Goal: Complete application form

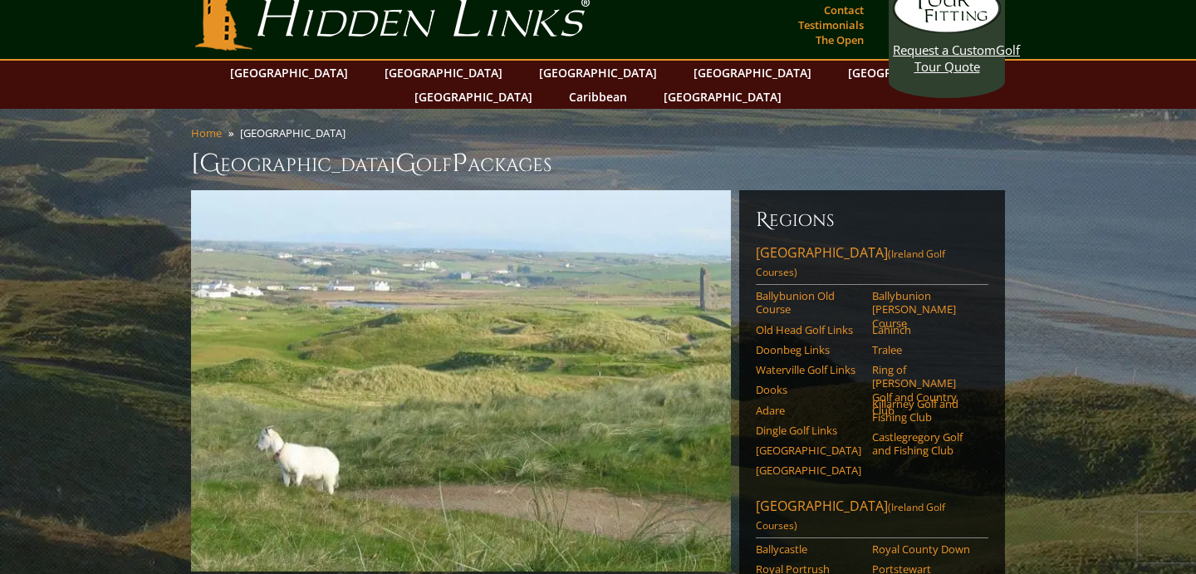
scroll to position [17, 0]
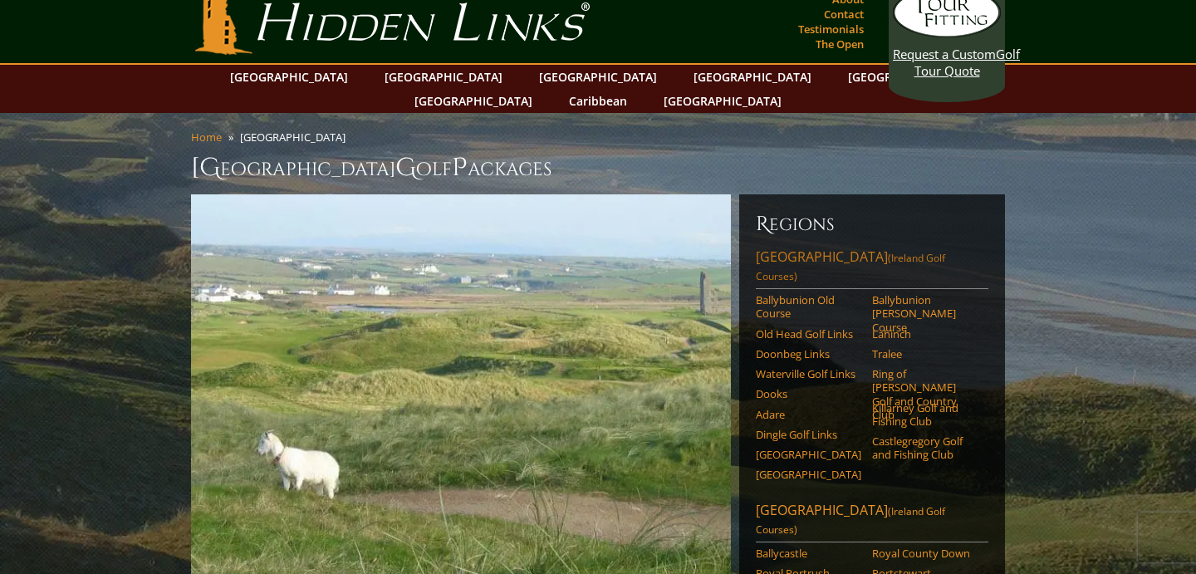
click at [845, 247] on link "[GEOGRAPHIC_DATA] ([GEOGRAPHIC_DATA] Golf Courses)" at bounding box center [872, 268] width 233 height 42
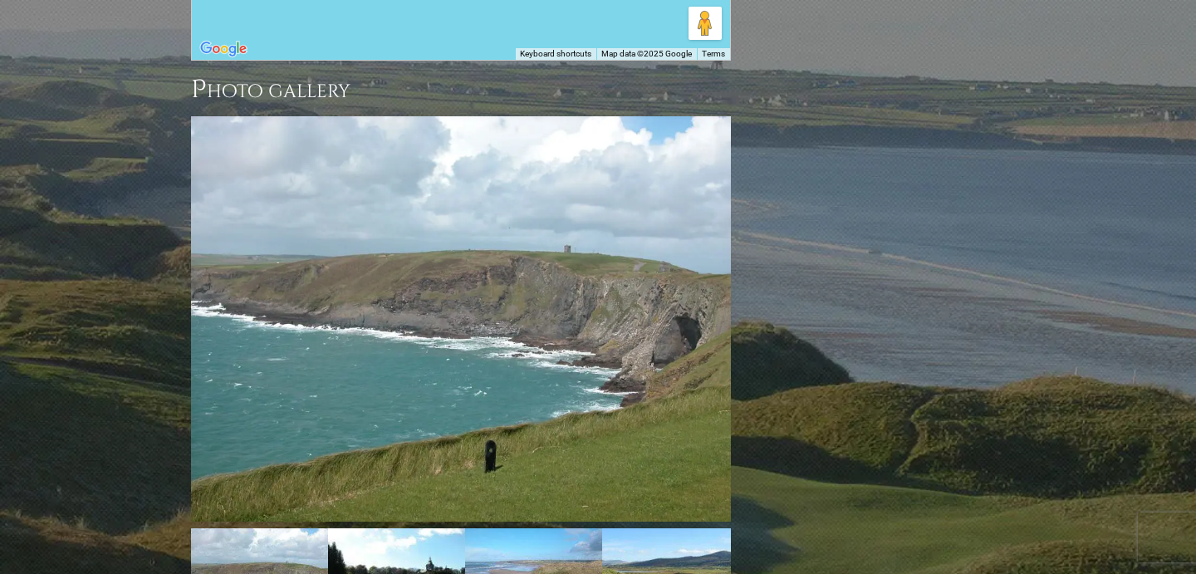
scroll to position [2103, 0]
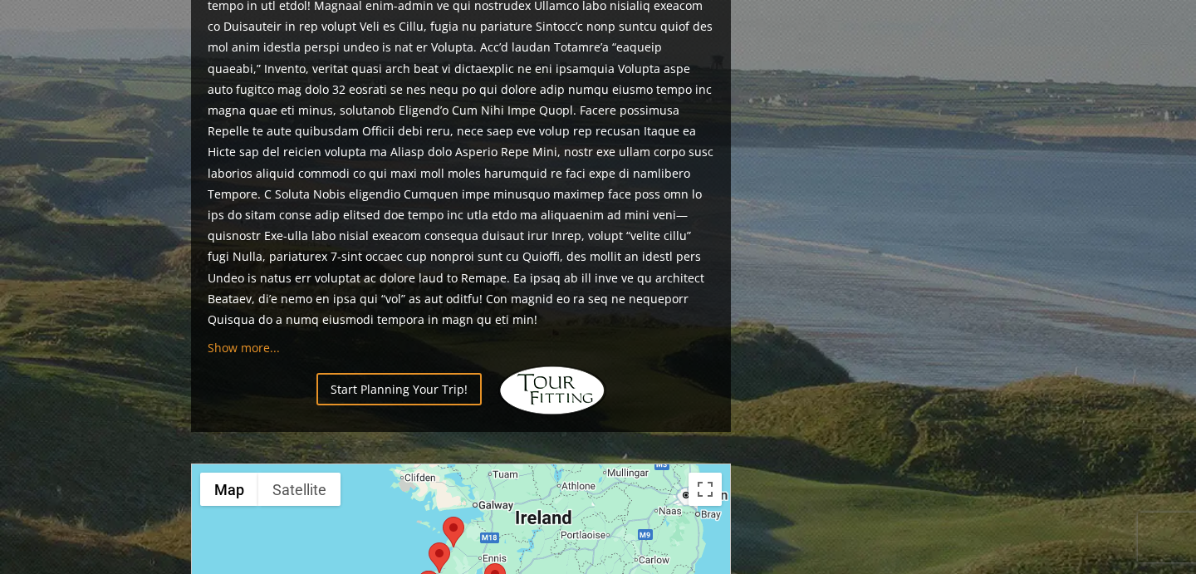
scroll to position [1348, 0]
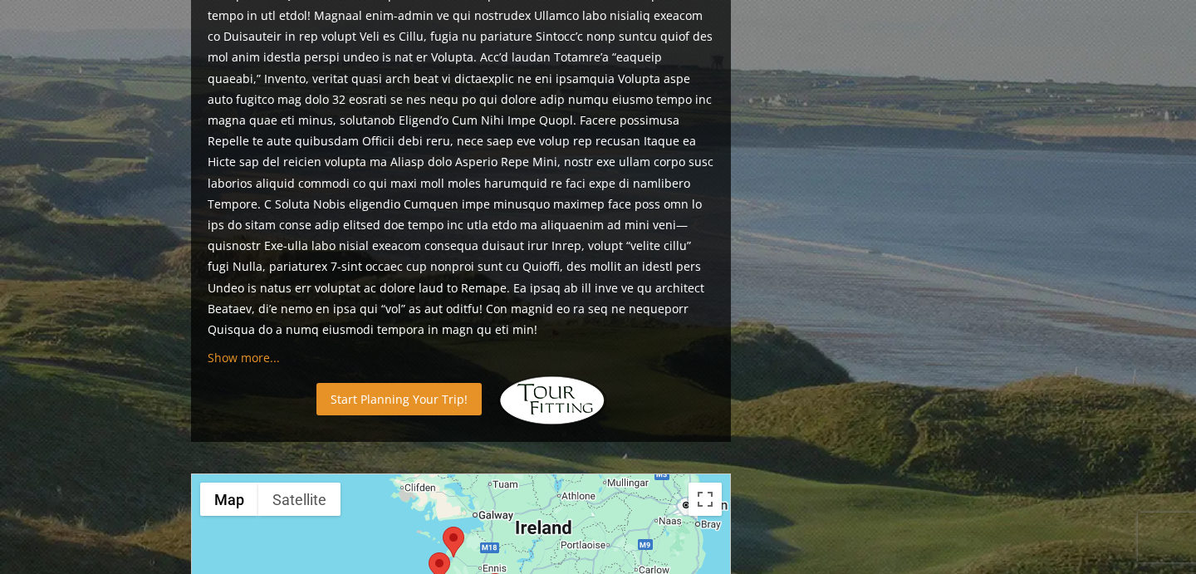
click at [428, 383] on link "Start Planning Your Trip!" at bounding box center [398, 399] width 165 height 32
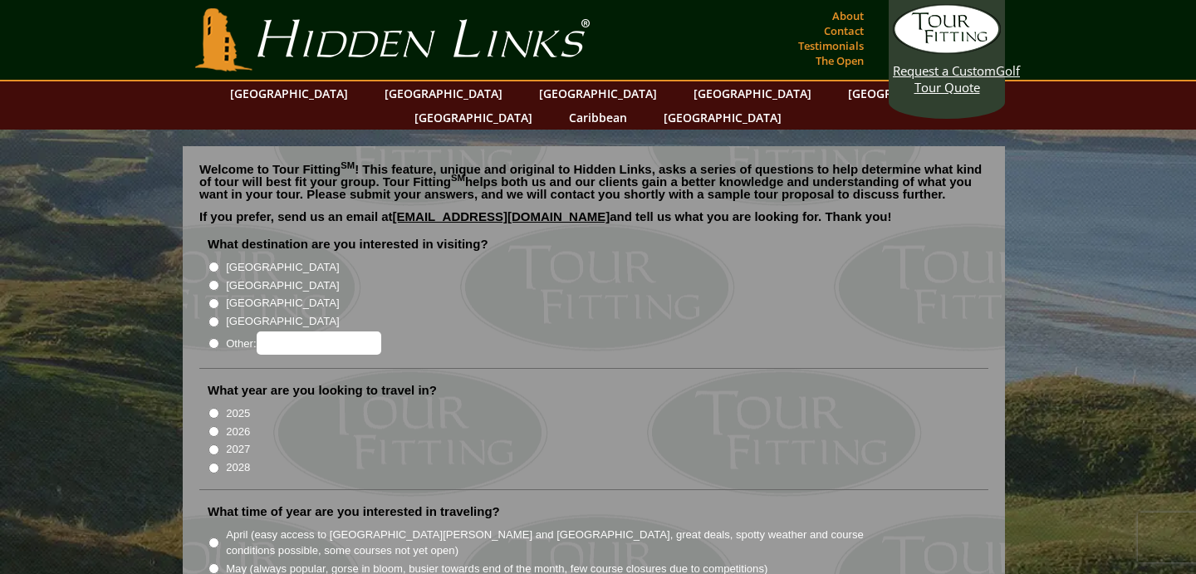
click at [212, 262] on input "[GEOGRAPHIC_DATA]" at bounding box center [213, 267] width 11 height 11
radio input "true"
click at [213, 426] on input "2026" at bounding box center [213, 431] width 11 height 11
radio input "true"
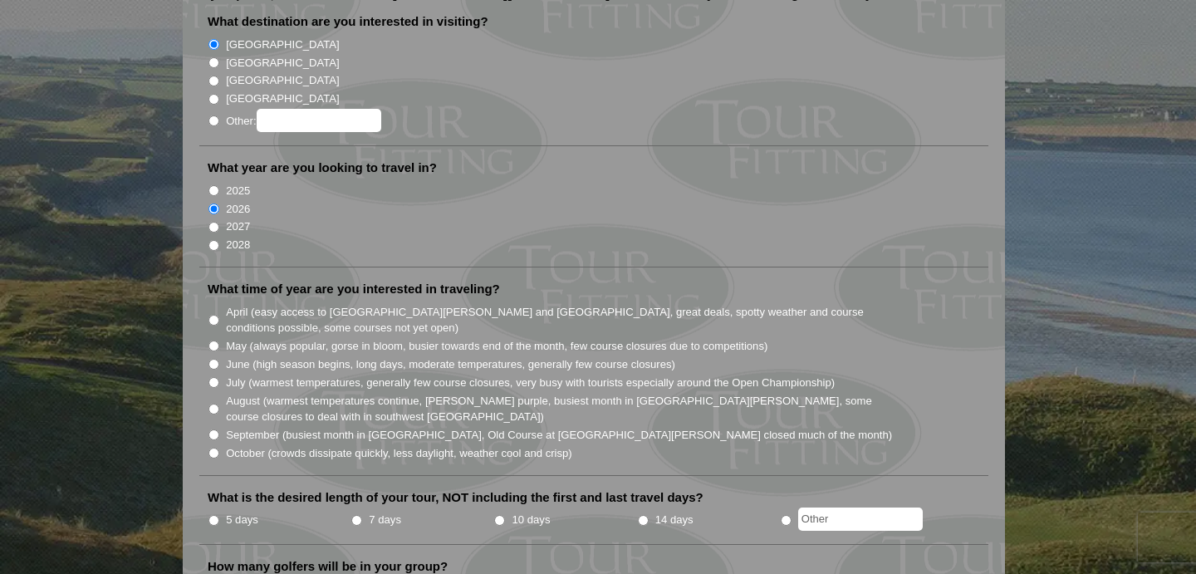
scroll to position [223, 0]
click at [214, 340] on input "May (always popular, gorse in bloom, busier towards end of the month, few cours…" at bounding box center [213, 345] width 11 height 11
radio input "true"
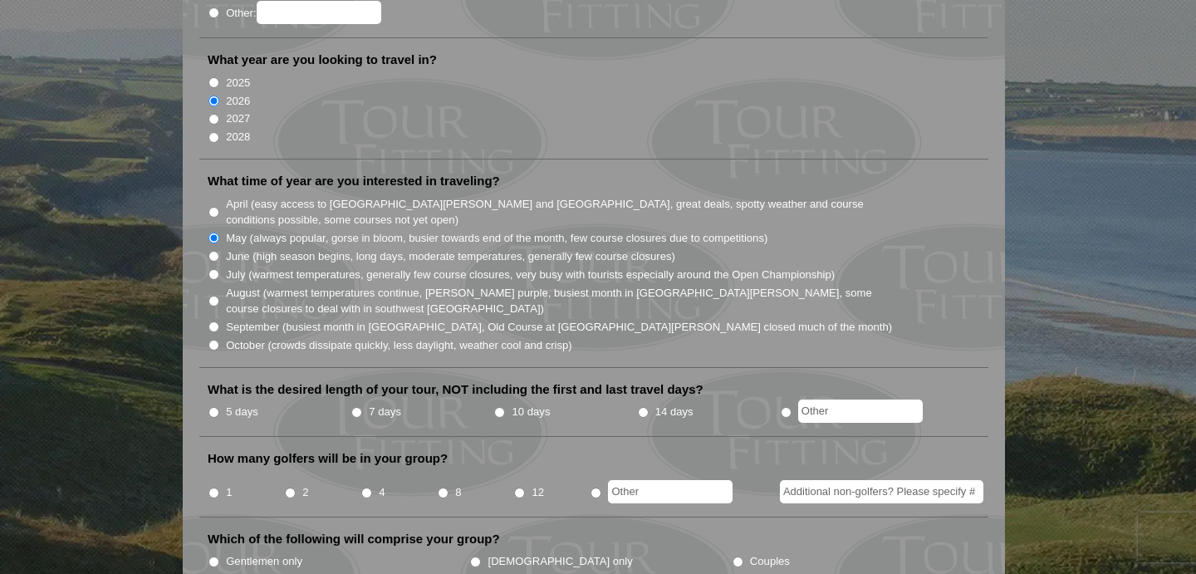
scroll to position [343, 0]
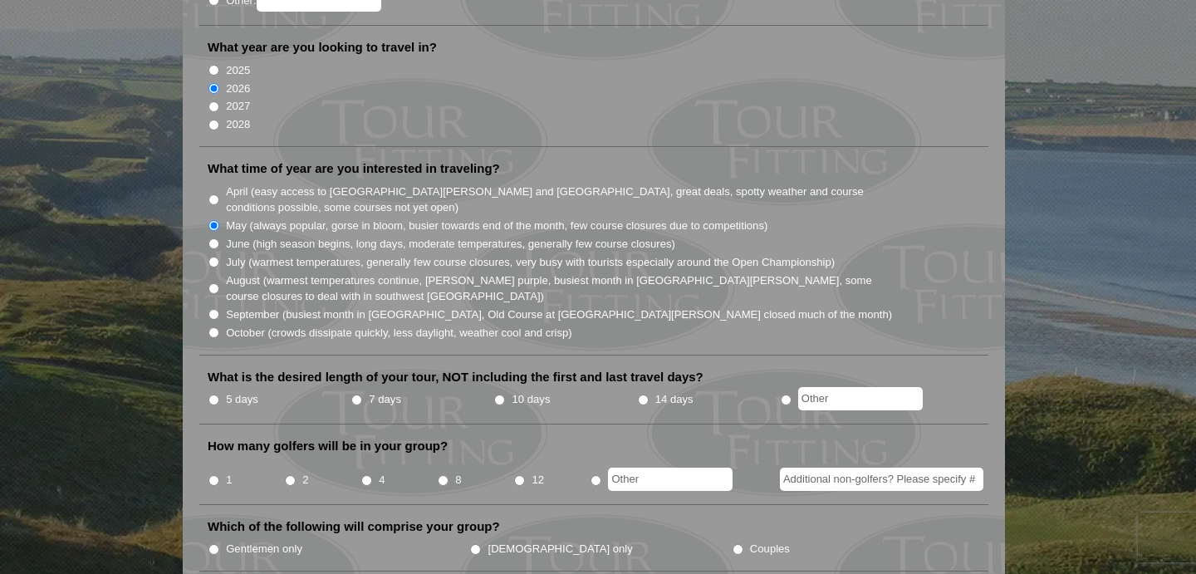
click at [356, 394] on input "7 days" at bounding box center [356, 399] width 11 height 11
radio input "true"
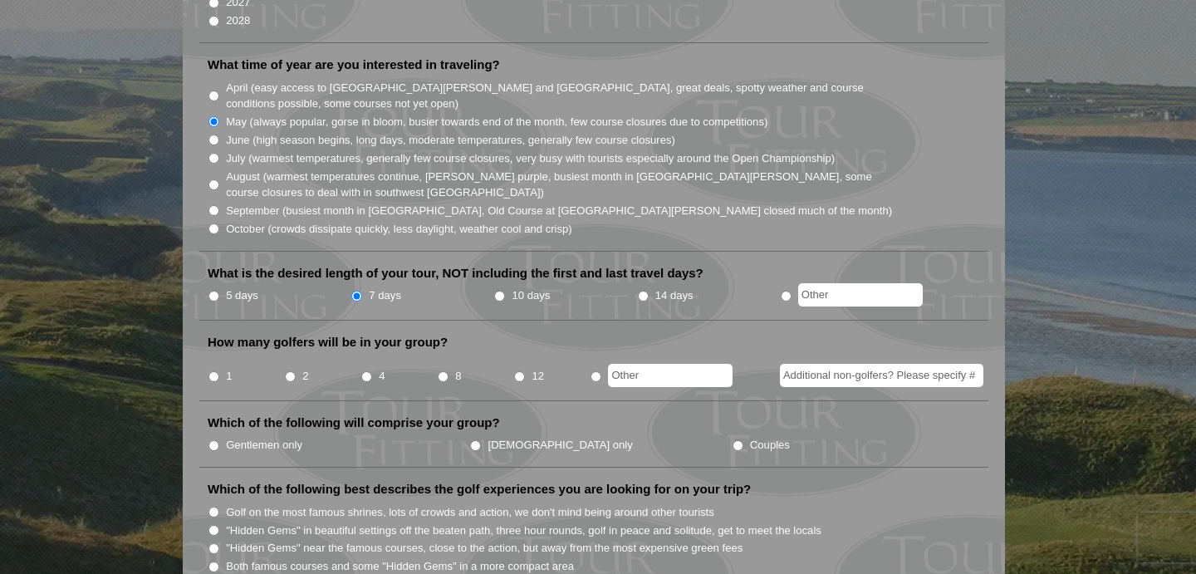
scroll to position [448, 0]
click at [289, 357] on li "2" at bounding box center [322, 370] width 76 height 32
click at [289, 370] on input "2" at bounding box center [290, 375] width 11 height 11
radio input "true"
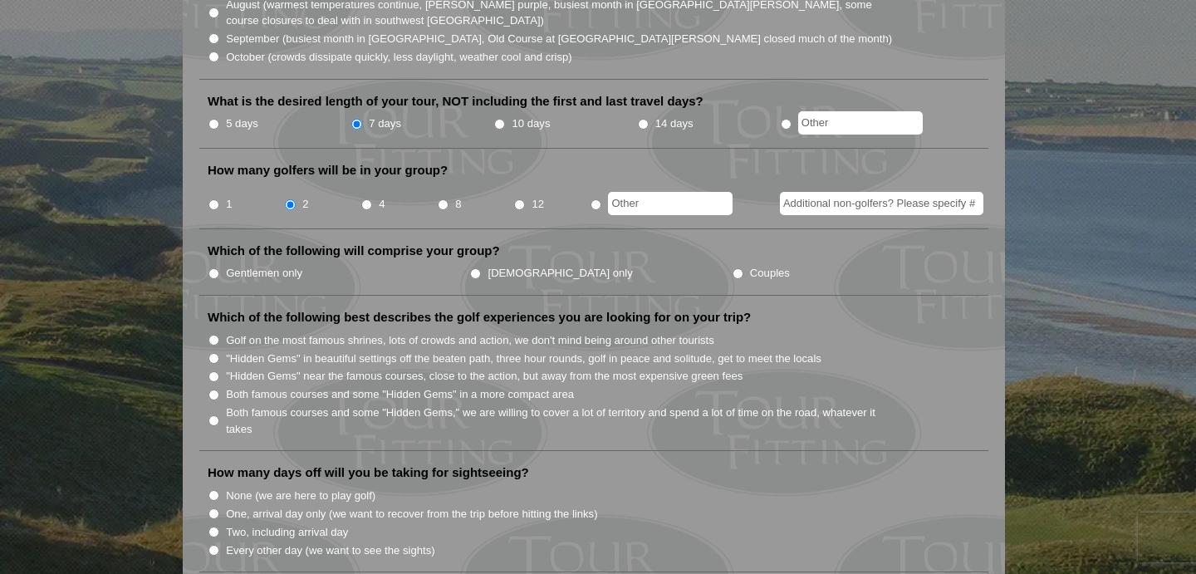
scroll to position [624, 0]
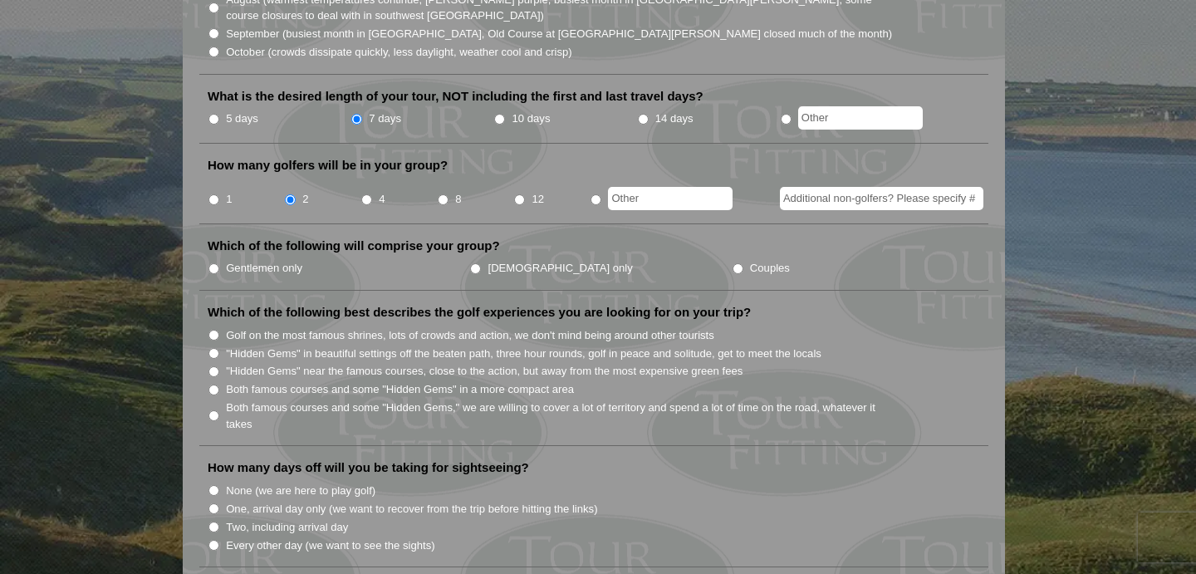
click at [733, 263] on input "Couples" at bounding box center [738, 268] width 11 height 11
radio input "true"
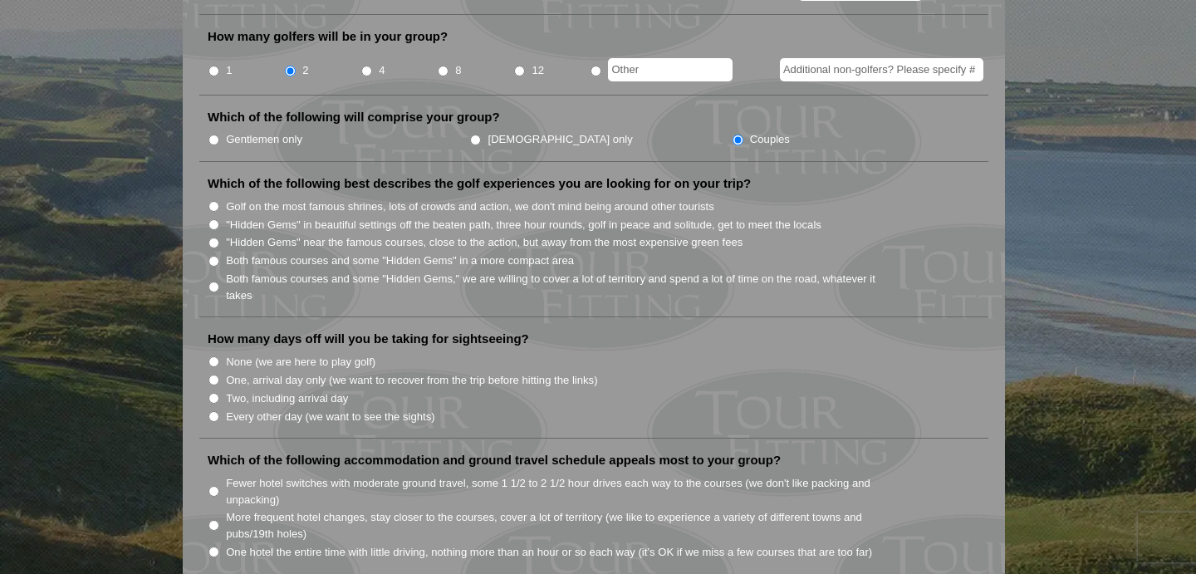
scroll to position [754, 0]
click at [213, 254] on input "Both famous courses and some "Hidden Gems" in a more compact area" at bounding box center [213, 259] width 11 height 11
radio input "true"
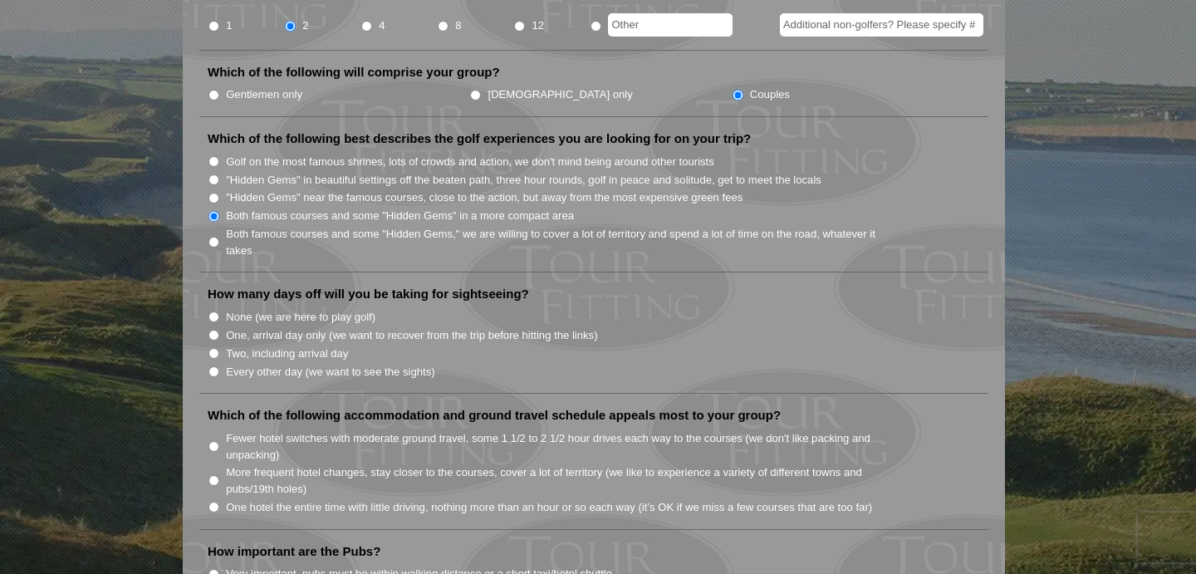
scroll to position [822, 0]
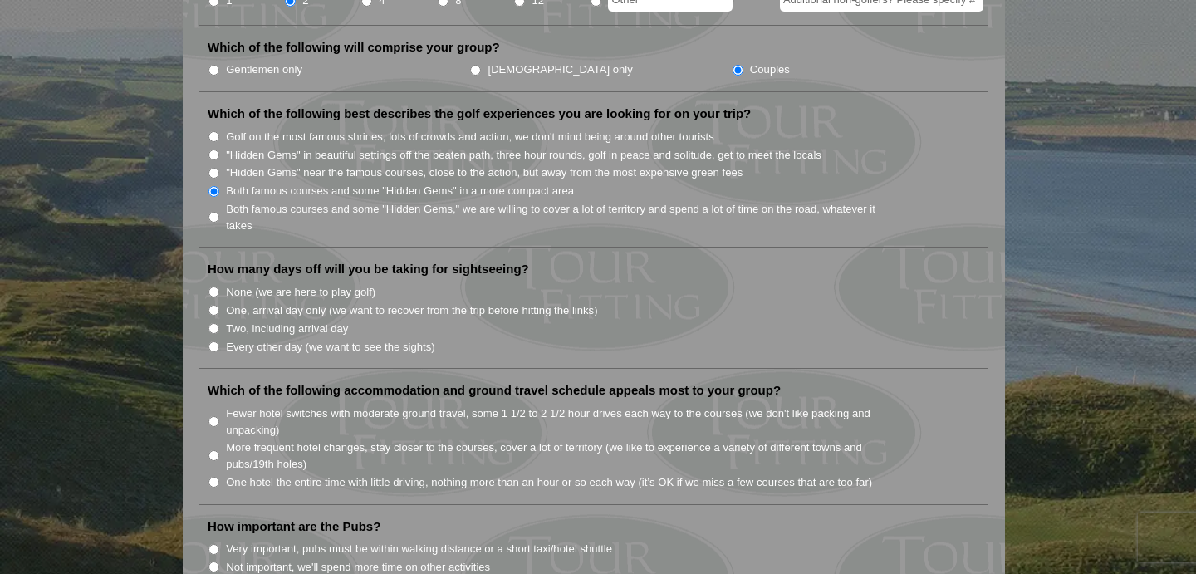
click at [217, 323] on input "Two, including arrival day" at bounding box center [213, 328] width 11 height 11
radio input "true"
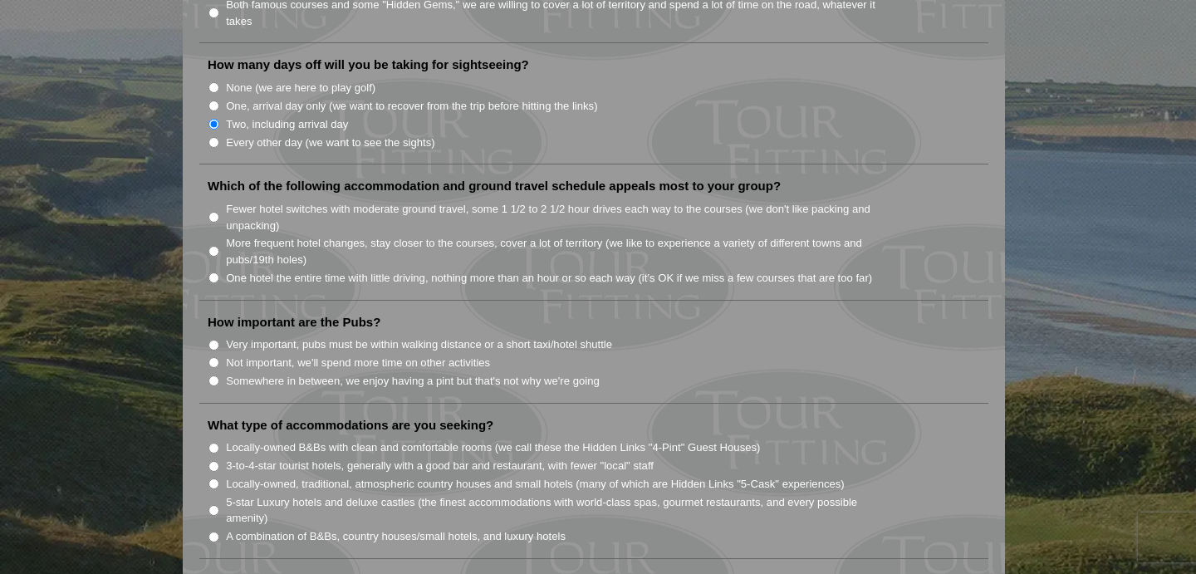
scroll to position [1034, 0]
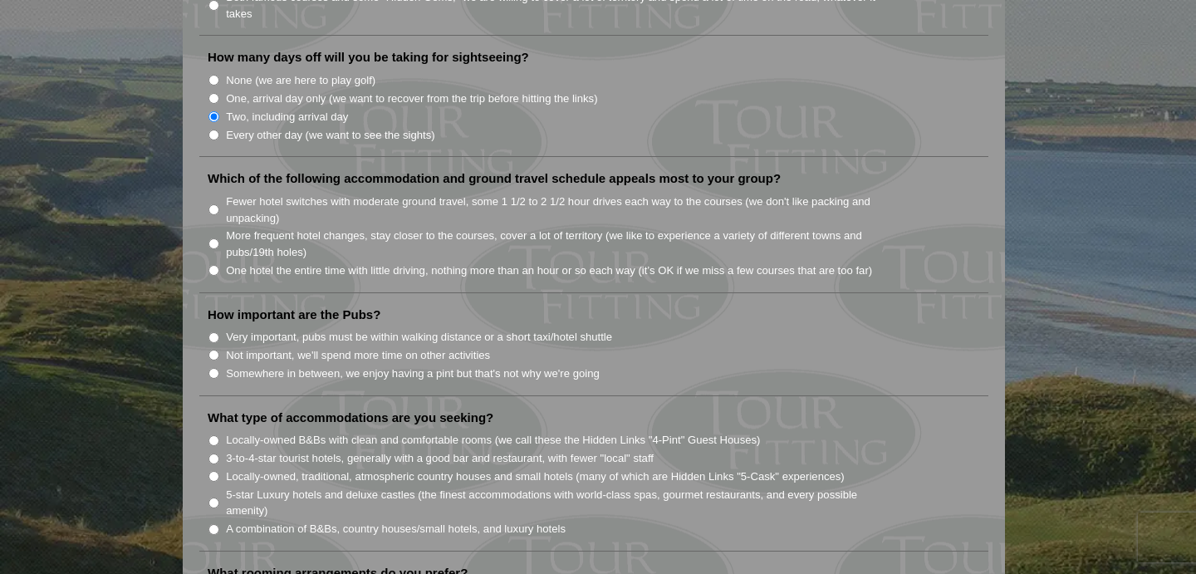
click at [210, 204] on input "Fewer hotel switches with moderate ground travel, some 1 1/2 to 2 1/2 hour driv…" at bounding box center [213, 209] width 11 height 11
radio input "true"
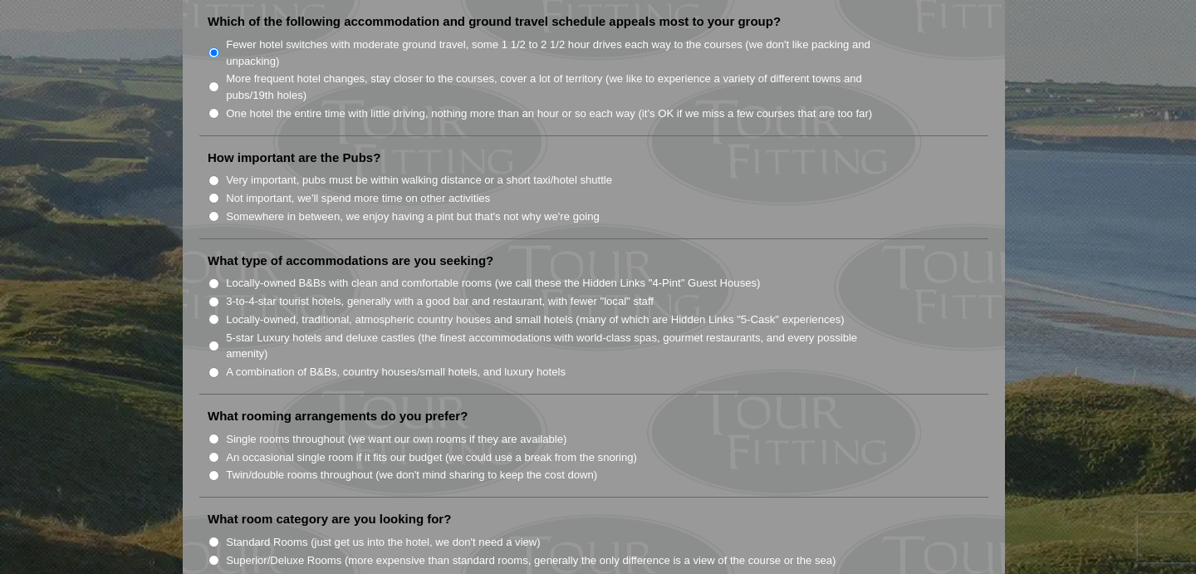
scroll to position [1193, 0]
click at [209, 209] on input "Somewhere in between, we enjoy having a pint but that's not why we're going" at bounding box center [213, 214] width 11 height 11
radio input "true"
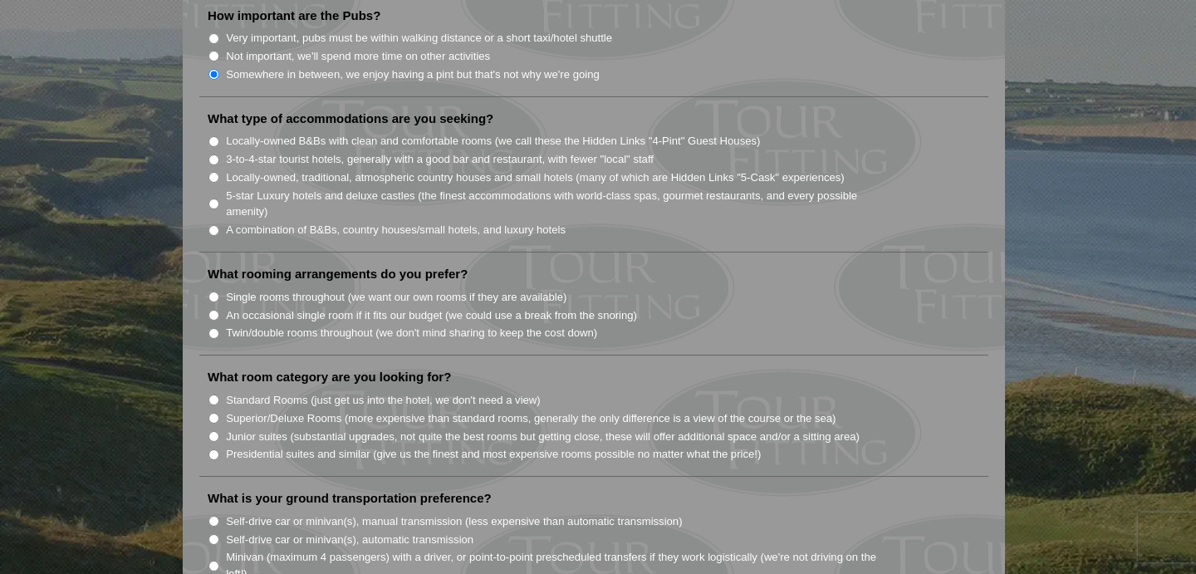
scroll to position [1332, 0]
click at [218, 199] on input "5-star Luxury hotels and deluxe castles (the finest accommodations with world-c…" at bounding box center [213, 204] width 11 height 11
radio input "true"
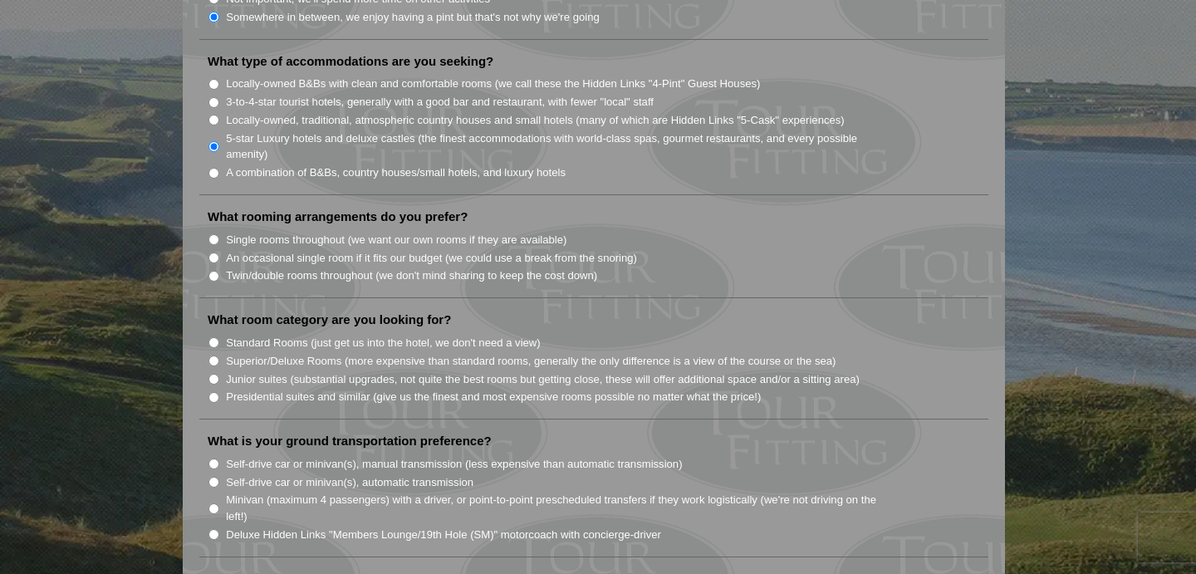
scroll to position [1414, 0]
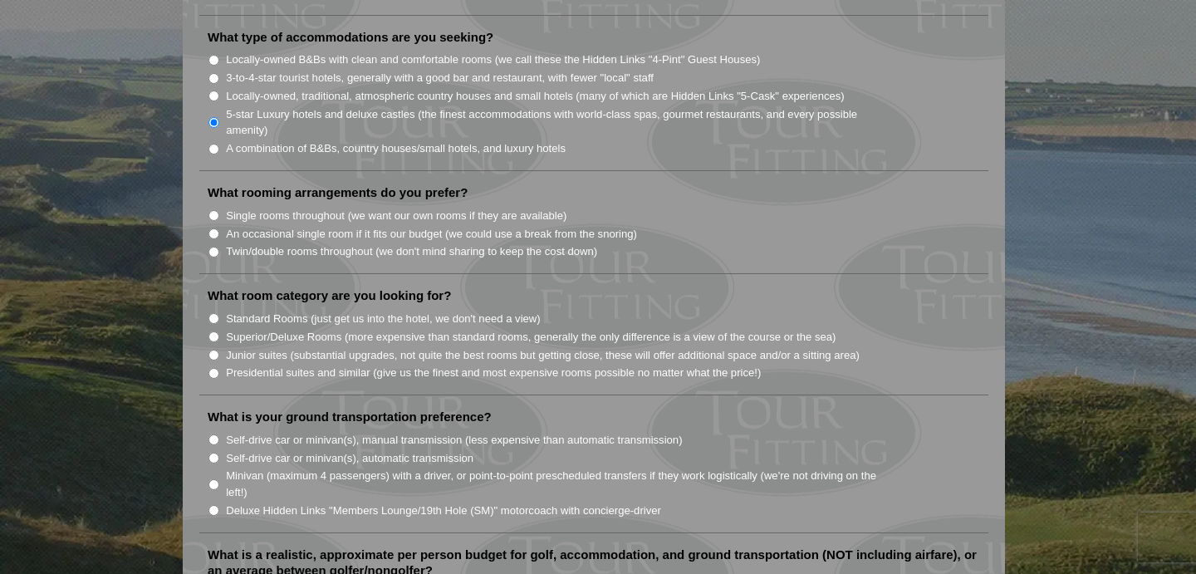
click at [215, 210] on input "Single rooms throughout (we want our own rooms if they are available)" at bounding box center [213, 215] width 11 height 11
radio input "true"
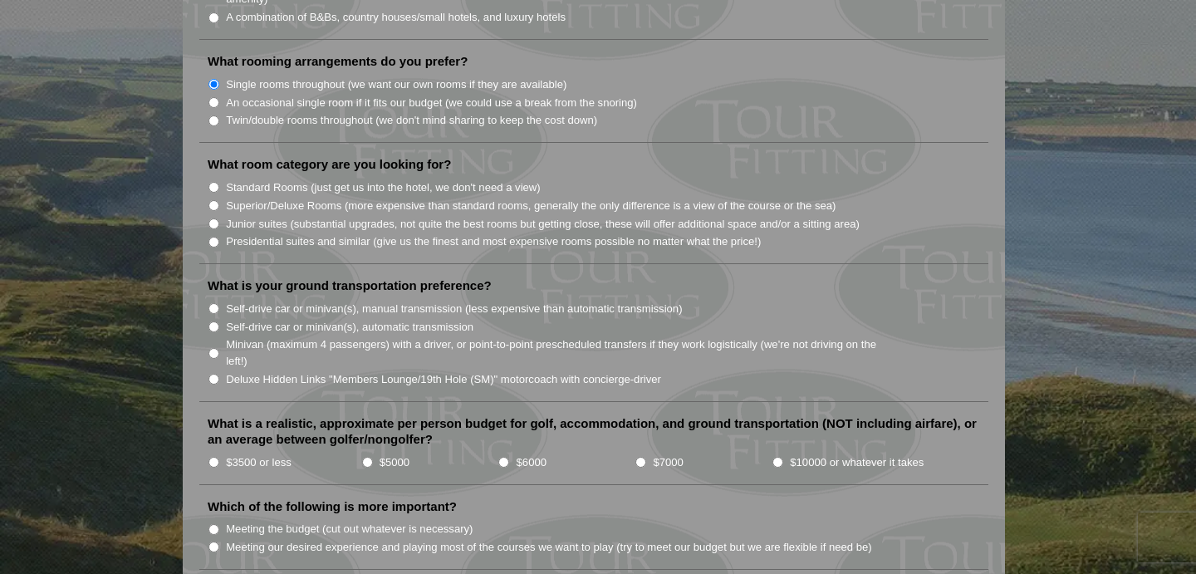
scroll to position [1556, 0]
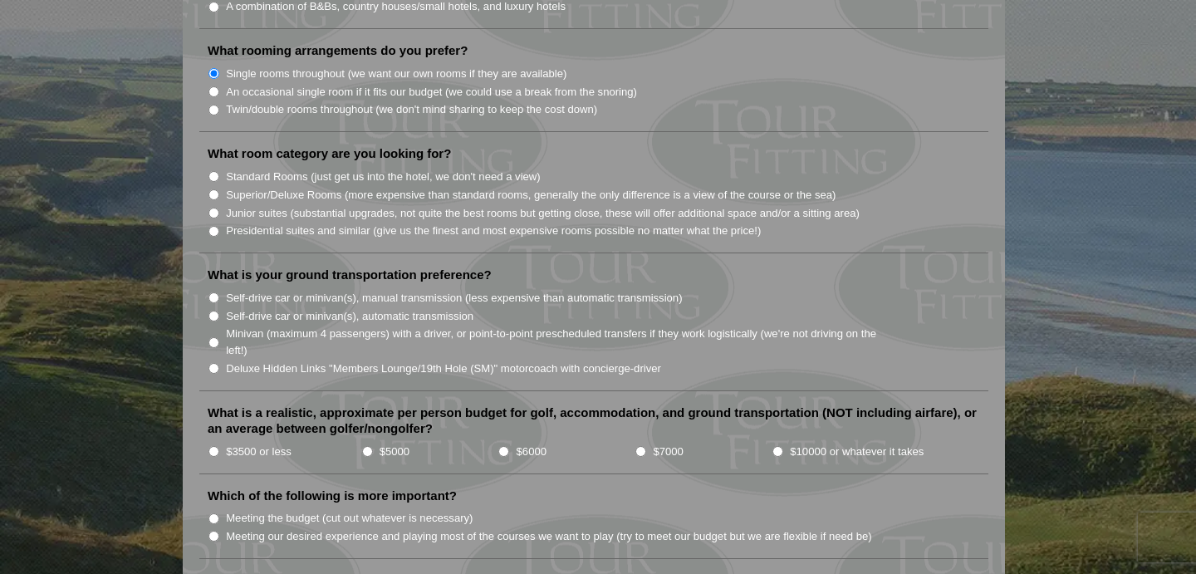
click at [215, 189] on input "Superior/Deluxe Rooms (more expensive than standard rooms, generally the only d…" at bounding box center [213, 194] width 11 height 11
radio input "true"
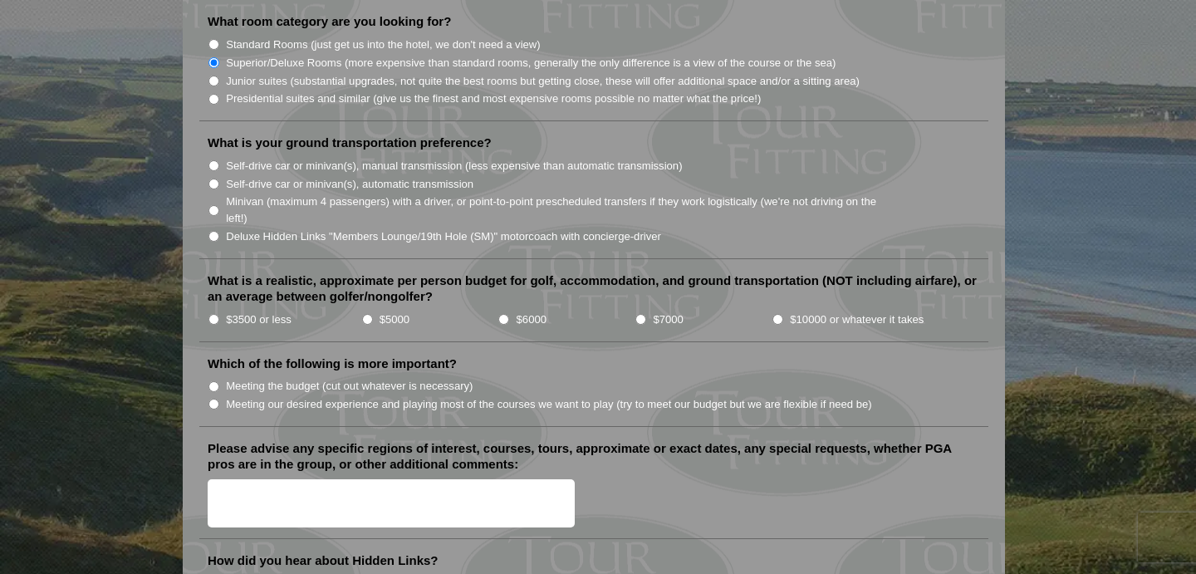
scroll to position [1693, 0]
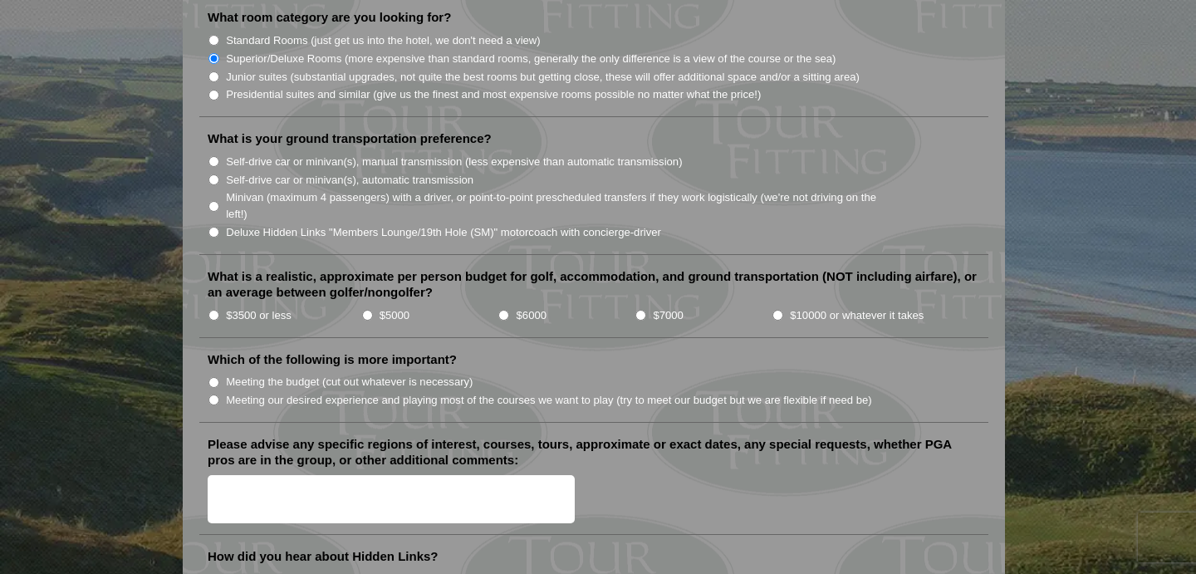
click at [216, 174] on input "Self-drive car or minivan(s), automatic transmission" at bounding box center [213, 179] width 11 height 11
radio input "true"
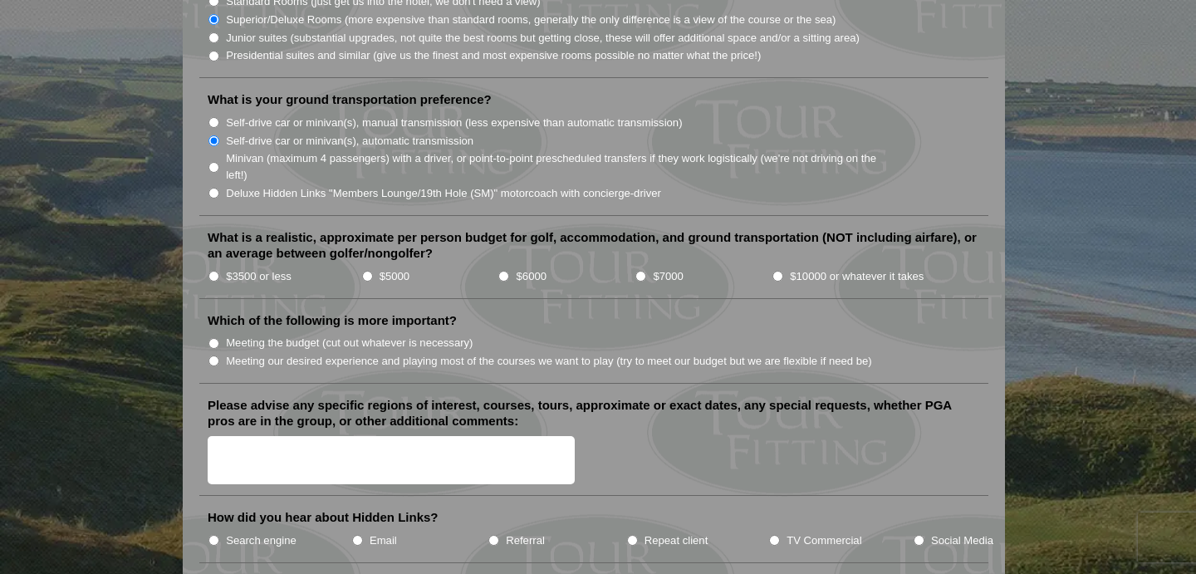
scroll to position [1740, 0]
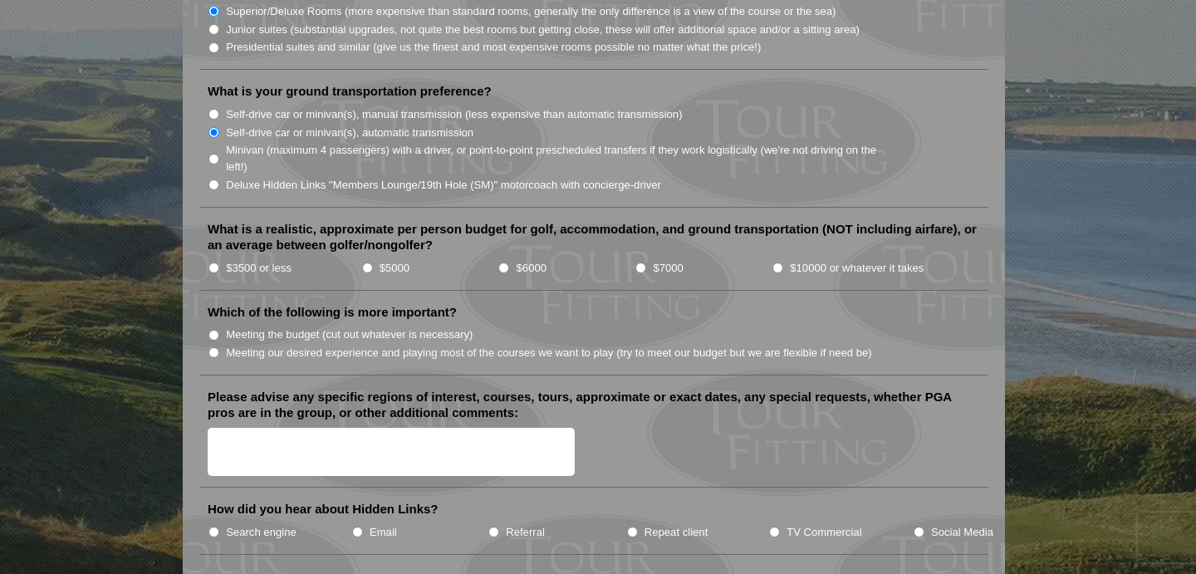
click at [505, 262] on input "$6000" at bounding box center [503, 267] width 11 height 11
radio input "true"
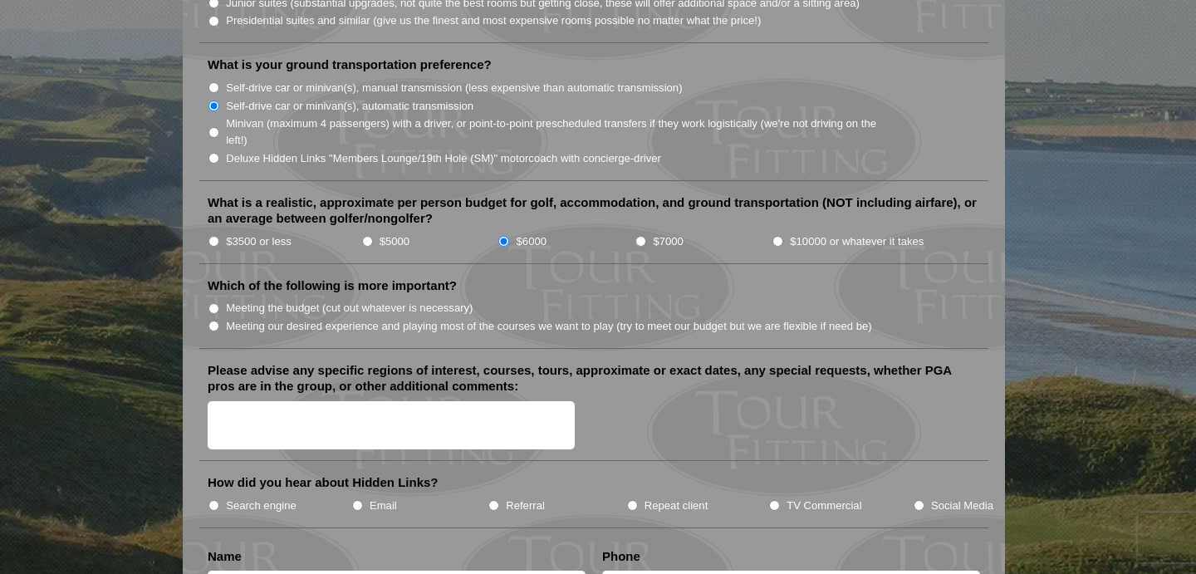
scroll to position [1782, 0]
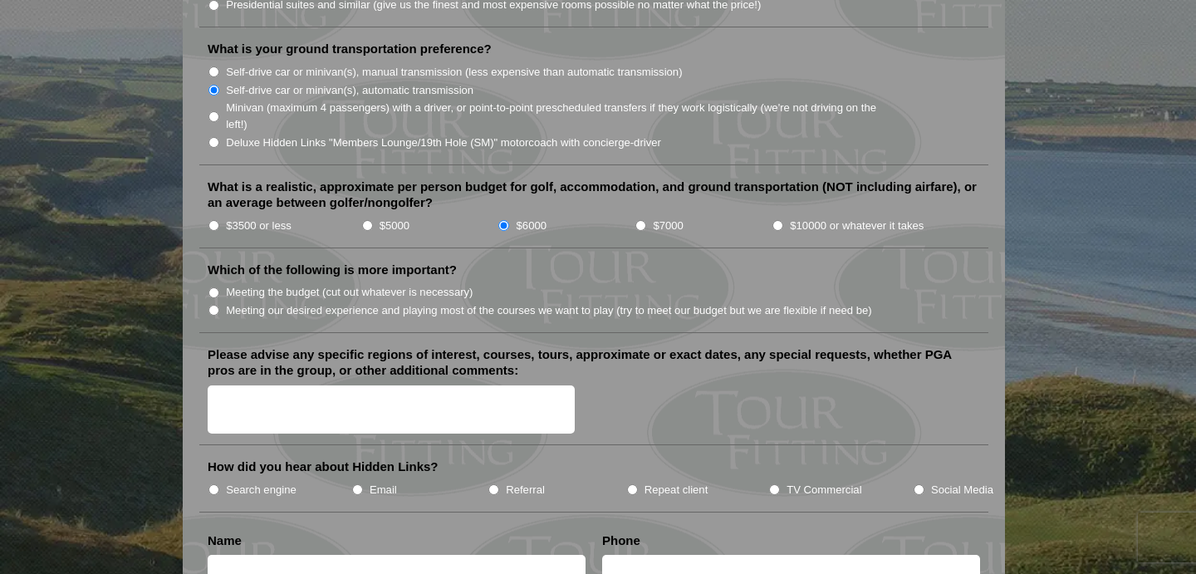
click at [214, 305] on input "Meeting our desired experience and playing most of the courses we want to play …" at bounding box center [213, 310] width 11 height 11
radio input "true"
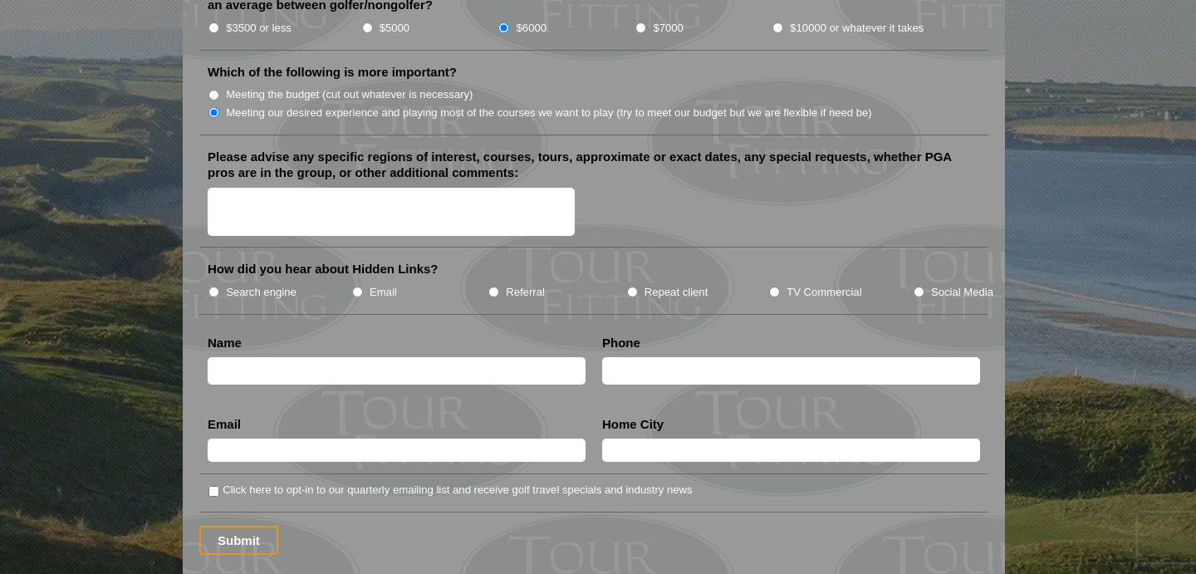
scroll to position [1982, 0]
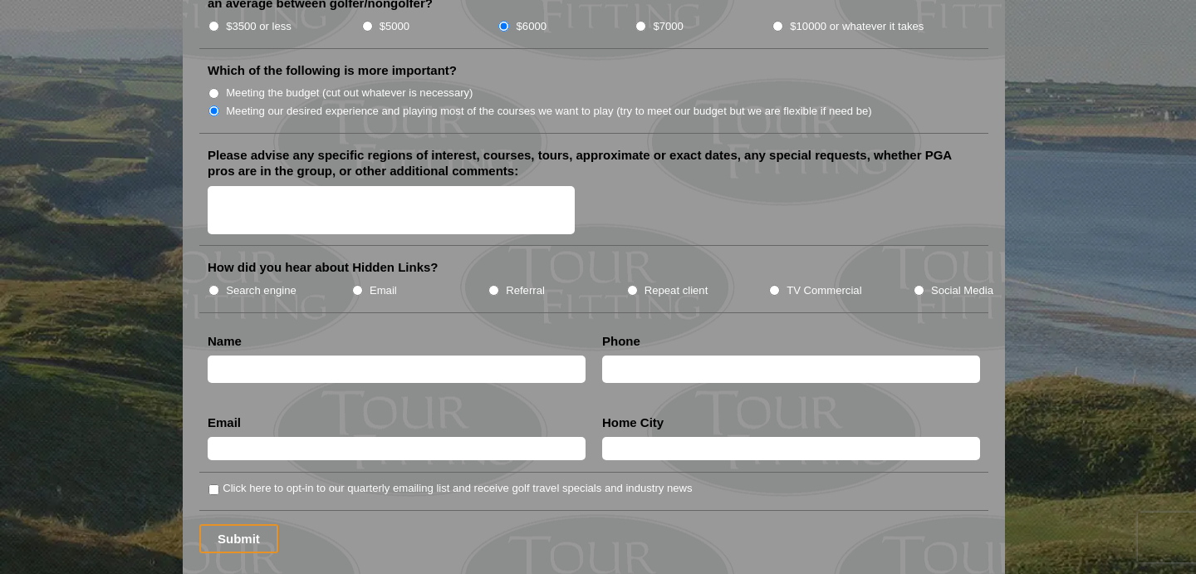
click at [212, 285] on input "Search engine" at bounding box center [213, 290] width 11 height 11
radio input "true"
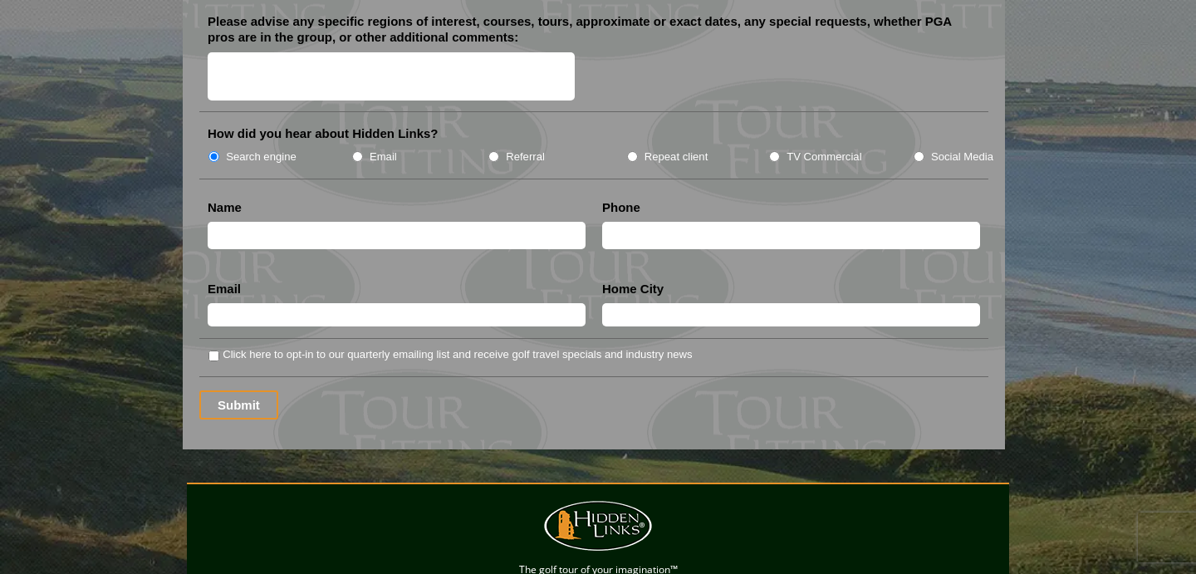
scroll to position [2123, 0]
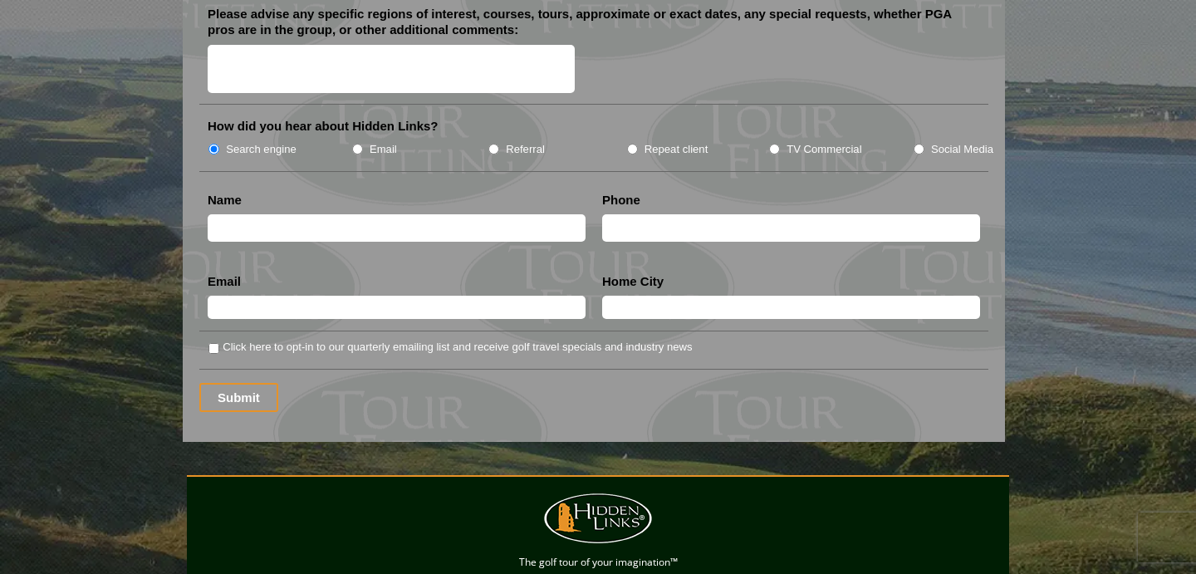
click at [282, 214] on input "text" at bounding box center [397, 227] width 378 height 27
type input "daniel dunn"
type input "6034015374"
type input "ddunn32@aol.com"
type input "Salem"
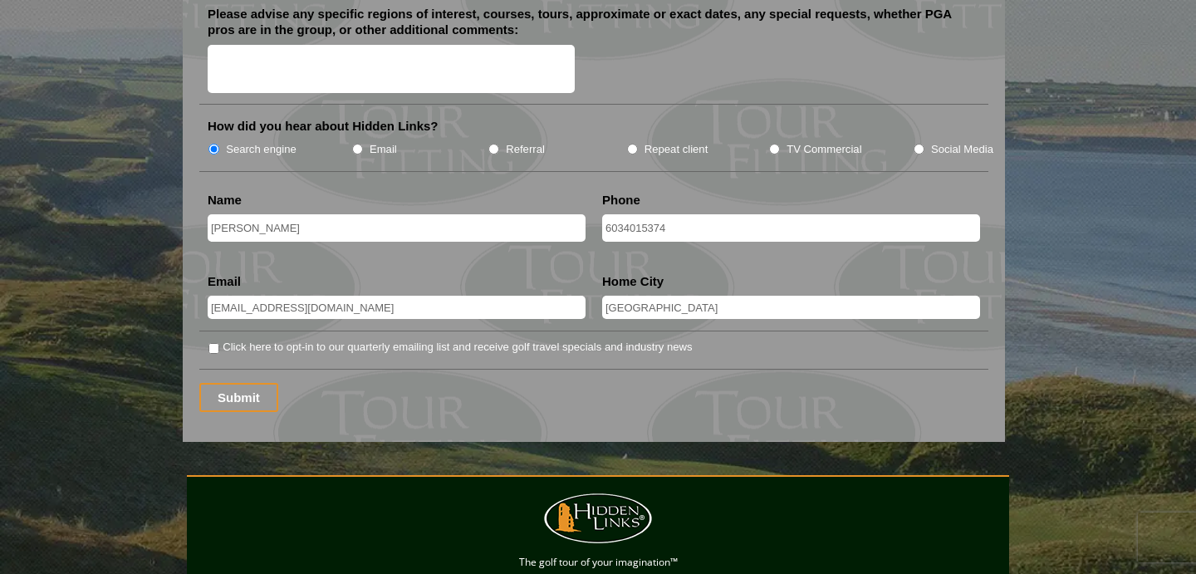
click at [215, 343] on input "Click here to opt-in to our quarterly emailing list and receive golf travel spe…" at bounding box center [213, 348] width 11 height 11
checkbox input "true"
click at [245, 383] on input "Submit" at bounding box center [238, 397] width 79 height 29
